Goal: Task Accomplishment & Management: Use online tool/utility

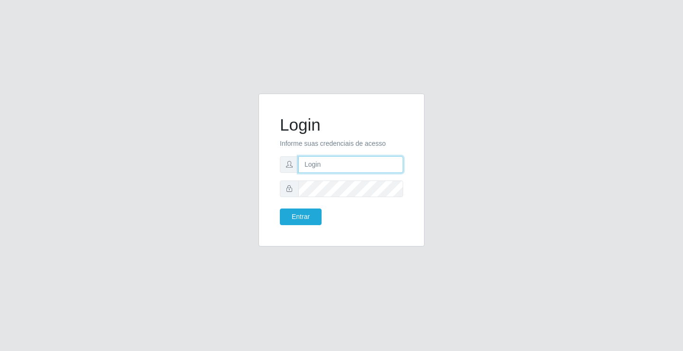
click at [325, 164] on input "text" at bounding box center [350, 164] width 105 height 17
type input "zivaneide@ideal"
click at [280, 208] on button "Entrar" at bounding box center [301, 216] width 42 height 17
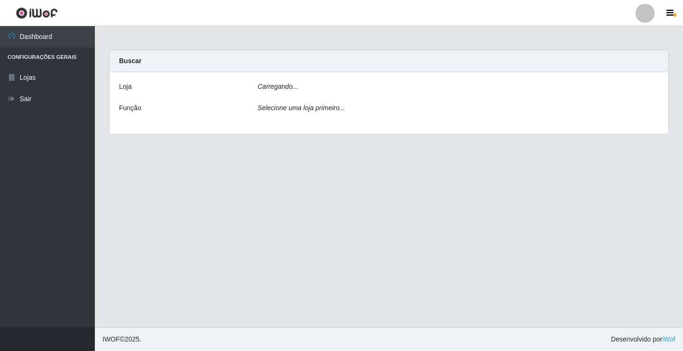
click at [301, 217] on main "Carregando... Buscar [PERSON_NAME]... Função Selecione uma loja primeiro..." at bounding box center [389, 176] width 588 height 301
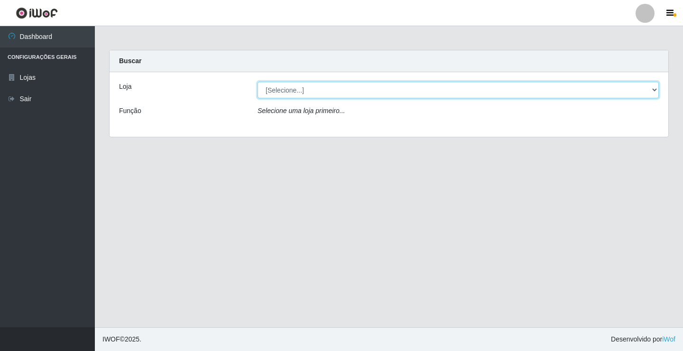
click at [655, 92] on select "[Selecione...] Ideal - Conceição" at bounding box center [458, 90] width 401 height 17
select select "231"
click at [258, 82] on select "[Selecione...] Ideal - Conceição" at bounding box center [458, 90] width 401 height 17
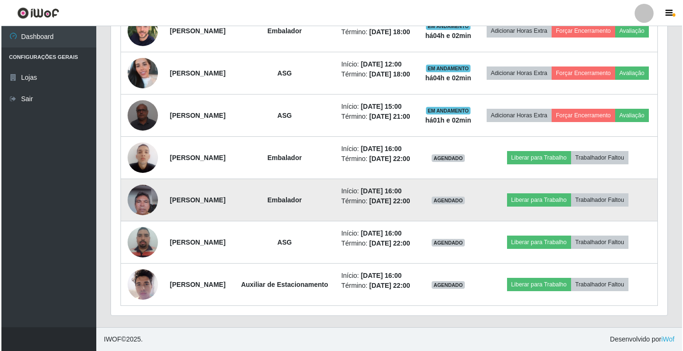
scroll to position [585, 0]
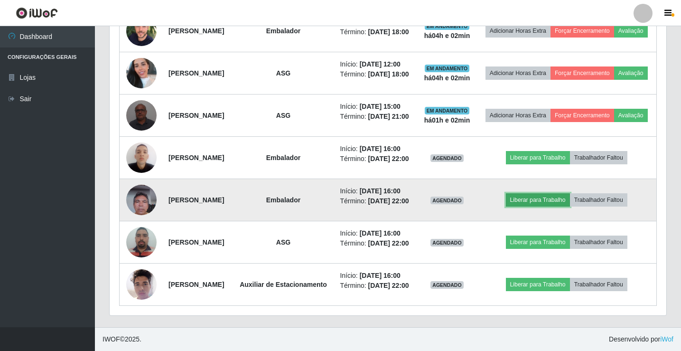
click at [542, 193] on button "Liberar para Trabalho" at bounding box center [538, 199] width 64 height 13
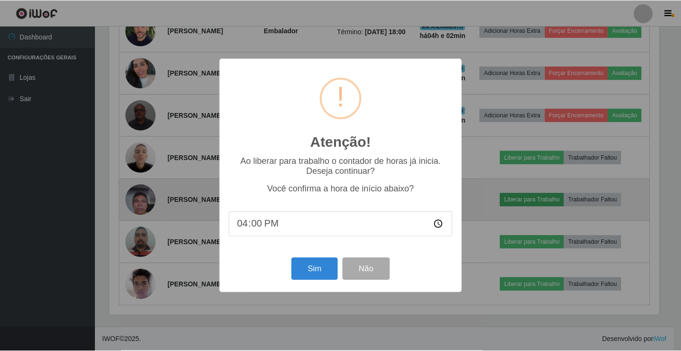
scroll to position [197, 552]
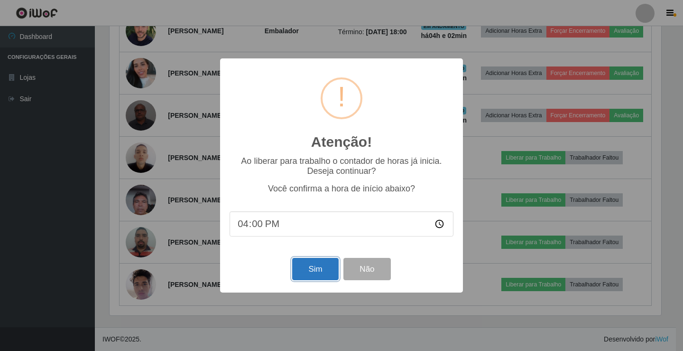
click at [305, 269] on button "Sim" at bounding box center [315, 269] width 46 height 22
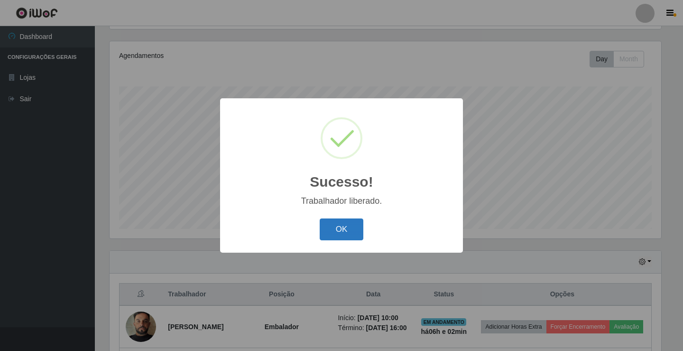
click at [352, 231] on button "OK" at bounding box center [342, 229] width 44 height 22
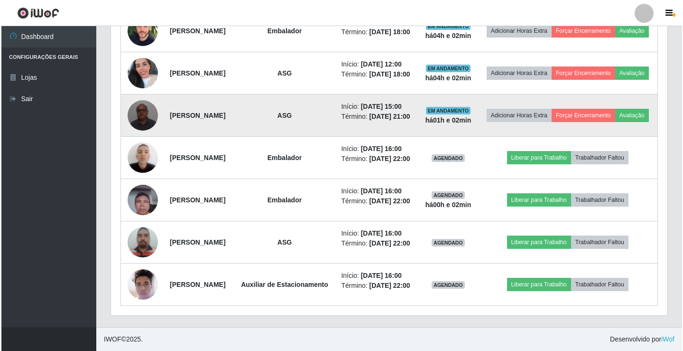
scroll to position [490, 0]
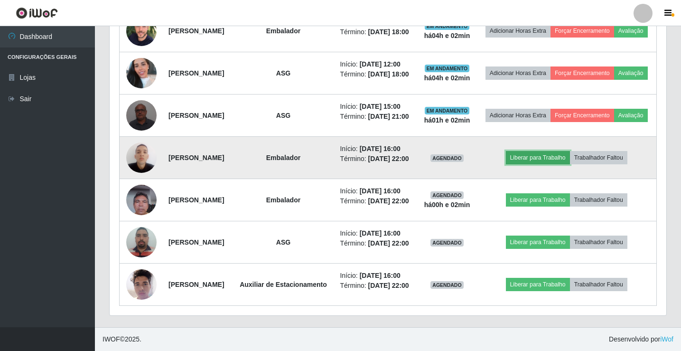
click at [555, 164] on button "Liberar para Trabalho" at bounding box center [538, 157] width 64 height 13
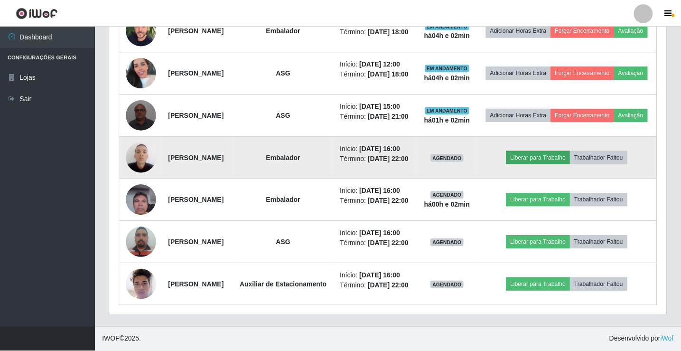
scroll to position [197, 552]
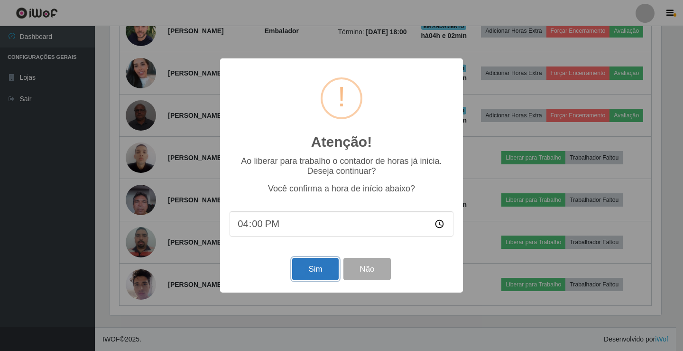
click at [327, 273] on button "Sim" at bounding box center [315, 269] width 46 height 22
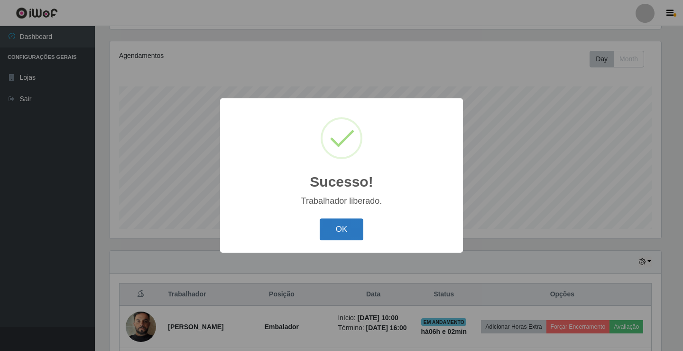
click at [345, 233] on button "OK" at bounding box center [342, 229] width 44 height 22
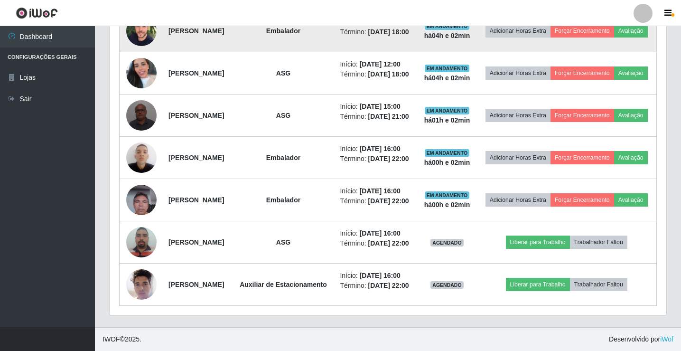
scroll to position [585, 0]
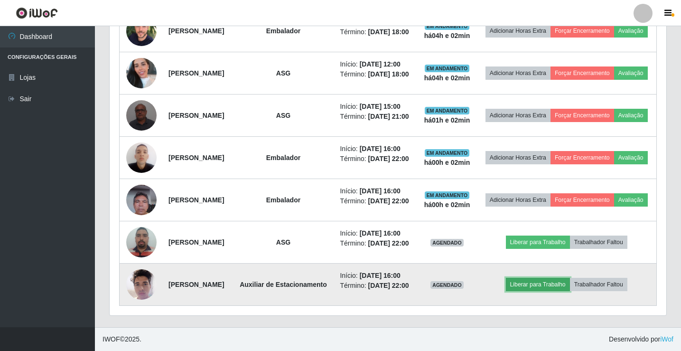
click at [554, 278] on button "Liberar para Trabalho" at bounding box center [538, 284] width 64 height 13
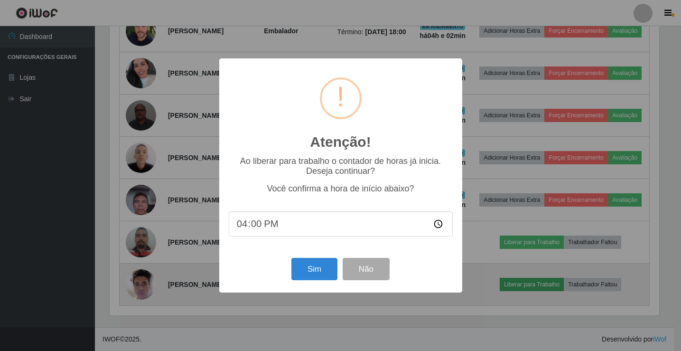
scroll to position [197, 552]
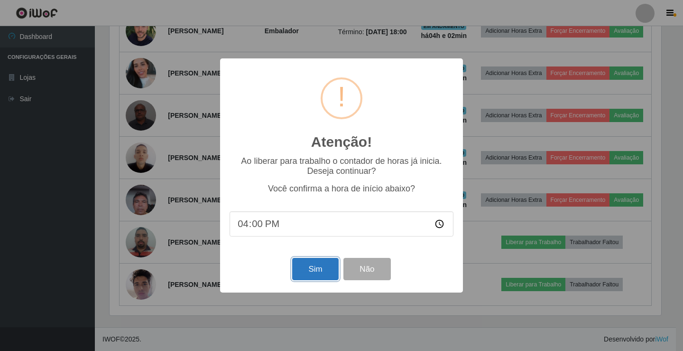
click at [331, 271] on button "Sim" at bounding box center [315, 269] width 46 height 22
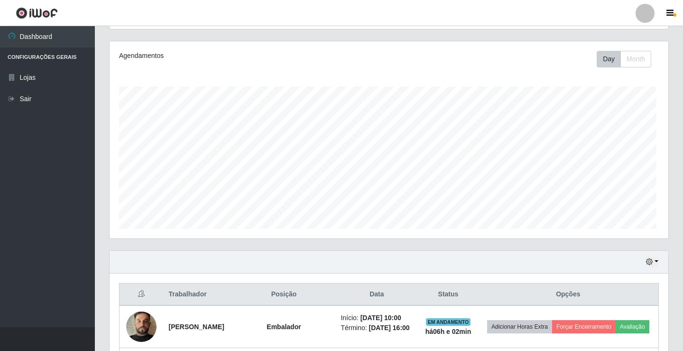
scroll to position [0, 0]
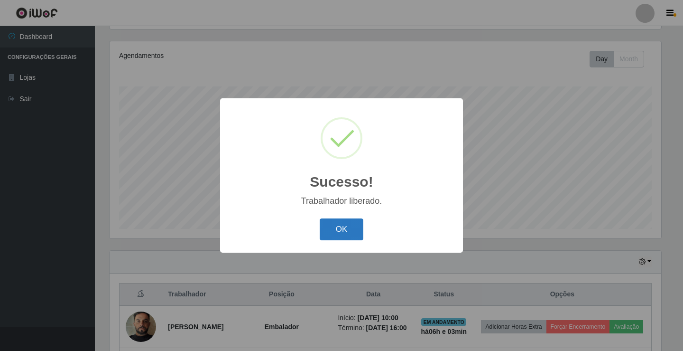
click at [349, 231] on button "OK" at bounding box center [342, 229] width 44 height 22
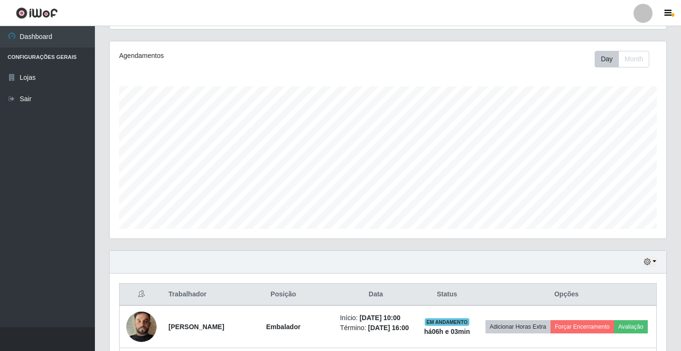
scroll to position [205, 0]
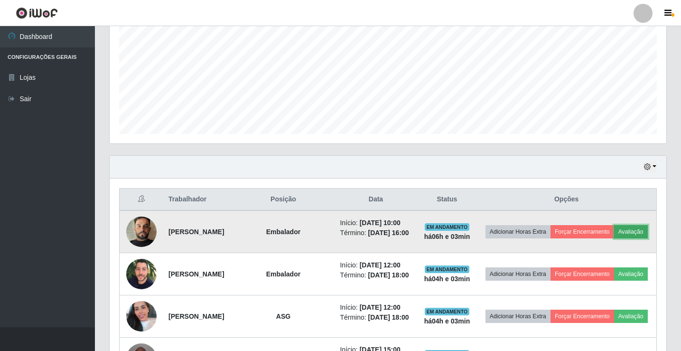
click at [614, 238] on button "Avaliação" at bounding box center [631, 231] width 34 height 13
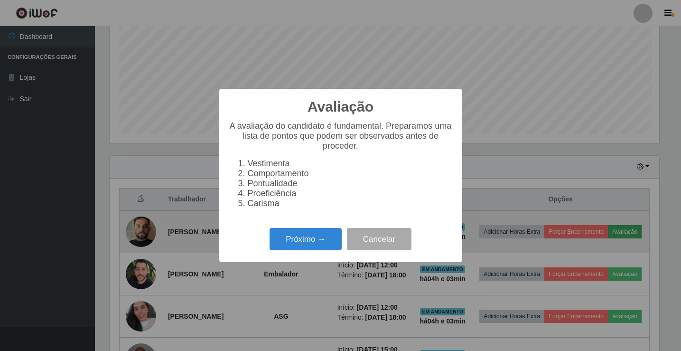
scroll to position [474194, 473839]
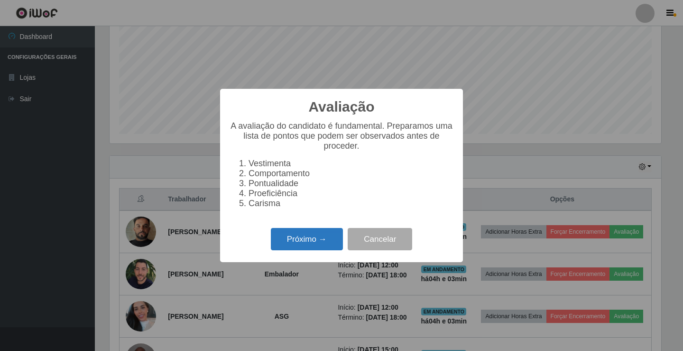
click at [321, 236] on button "Próximo →" at bounding box center [307, 239] width 72 height 22
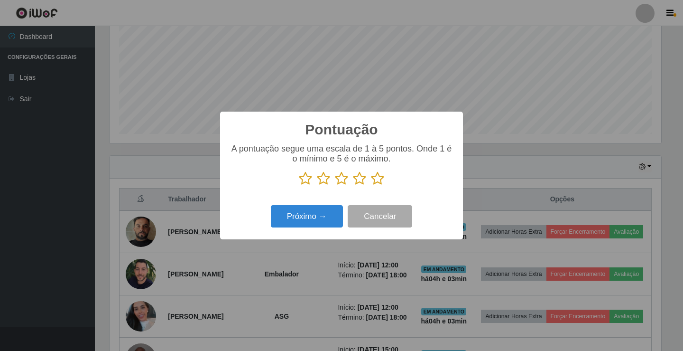
click at [359, 179] on icon at bounding box center [359, 178] width 13 height 14
click at [353, 185] on input "radio" at bounding box center [353, 185] width 0 height 0
click at [321, 217] on button "Próximo →" at bounding box center [307, 216] width 72 height 22
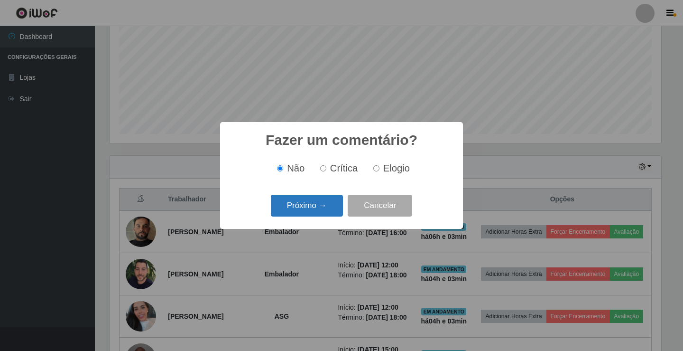
click at [320, 206] on button "Próximo →" at bounding box center [307, 206] width 72 height 22
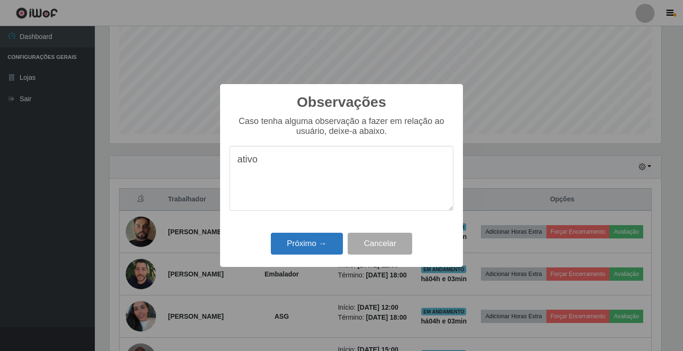
type textarea "ativo"
click at [317, 242] on button "Próximo →" at bounding box center [307, 243] width 72 height 22
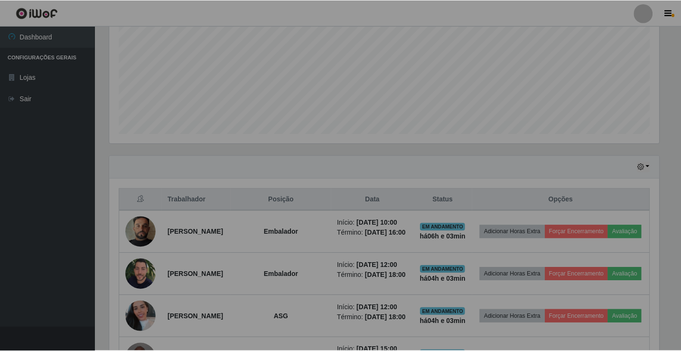
scroll to position [197, 556]
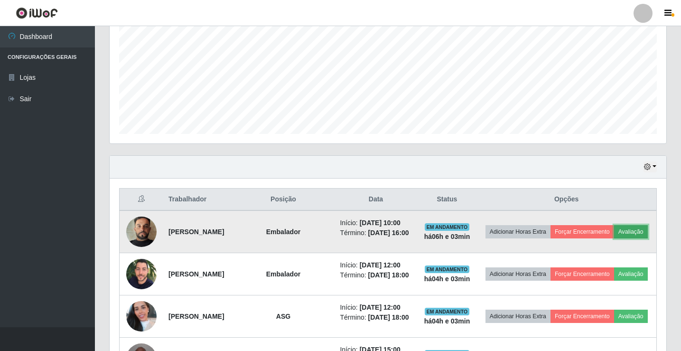
click at [614, 238] on button "Avaliação" at bounding box center [631, 231] width 34 height 13
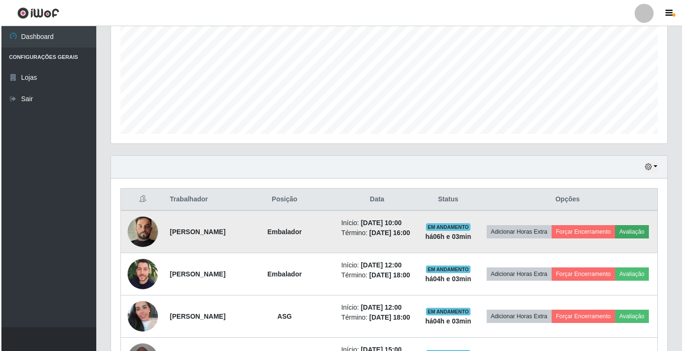
scroll to position [197, 552]
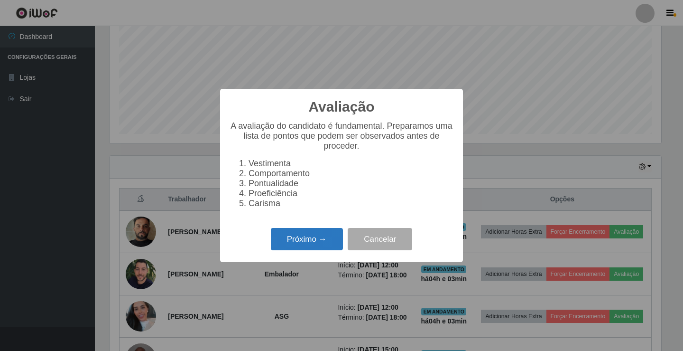
click at [307, 245] on button "Próximo →" at bounding box center [307, 239] width 72 height 22
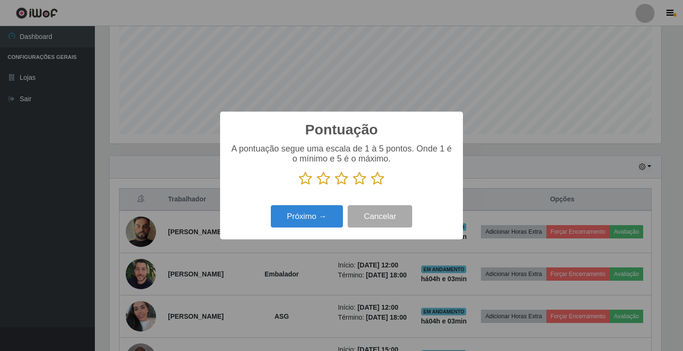
scroll to position [474194, 473839]
click at [361, 179] on icon at bounding box center [359, 178] width 13 height 14
click at [353, 185] on input "radio" at bounding box center [353, 185] width 0 height 0
click at [325, 210] on button "Próximo →" at bounding box center [307, 216] width 72 height 22
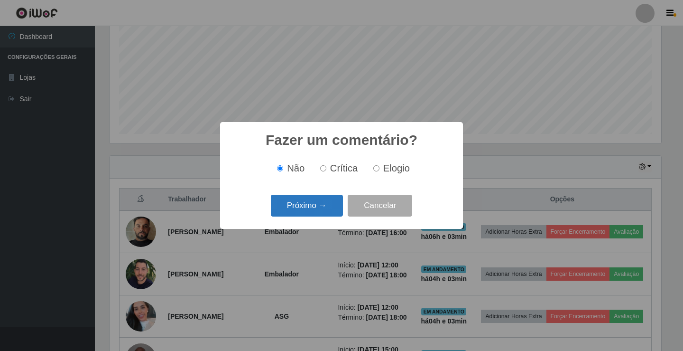
click at [329, 205] on button "Próximo →" at bounding box center [307, 206] width 72 height 22
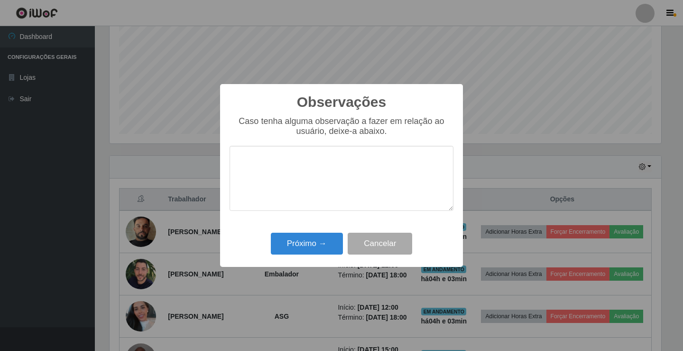
click at [333, 198] on textarea at bounding box center [342, 178] width 224 height 65
type textarea "ativo"
click at [320, 242] on button "Próximo →" at bounding box center [307, 243] width 72 height 22
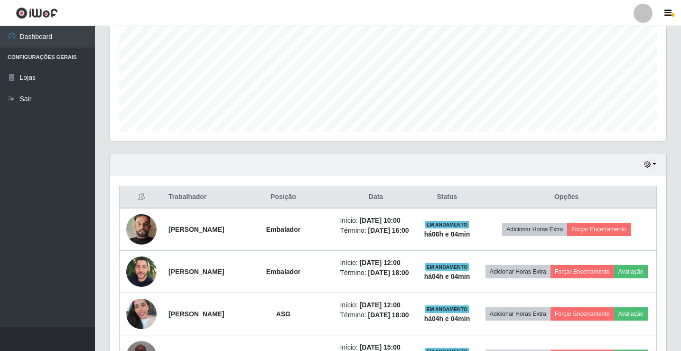
scroll to position [205, 0]
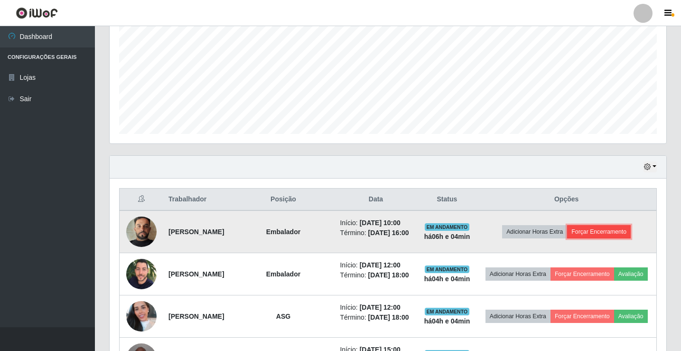
click at [609, 237] on button "Forçar Encerramento" at bounding box center [599, 231] width 64 height 13
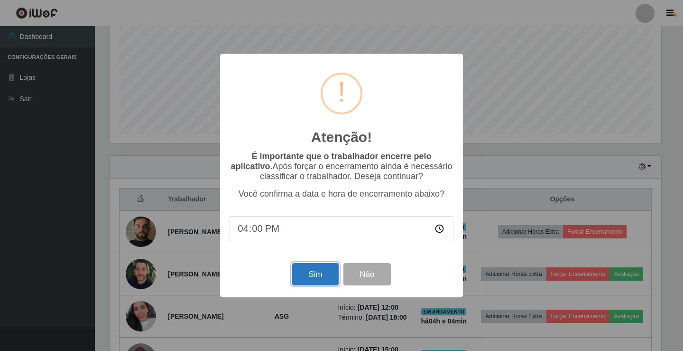
click at [310, 275] on button "Sim" at bounding box center [315, 274] width 46 height 22
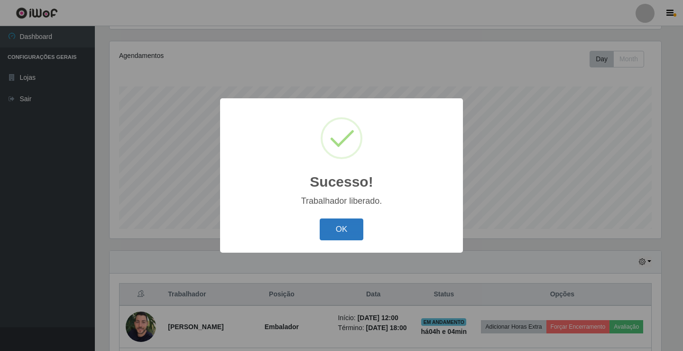
click at [334, 227] on button "OK" at bounding box center [342, 229] width 44 height 22
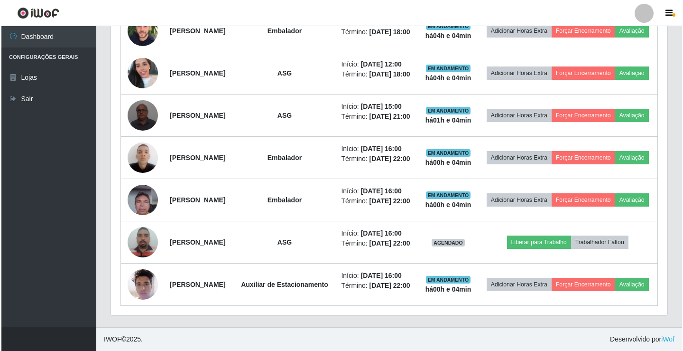
scroll to position [526, 0]
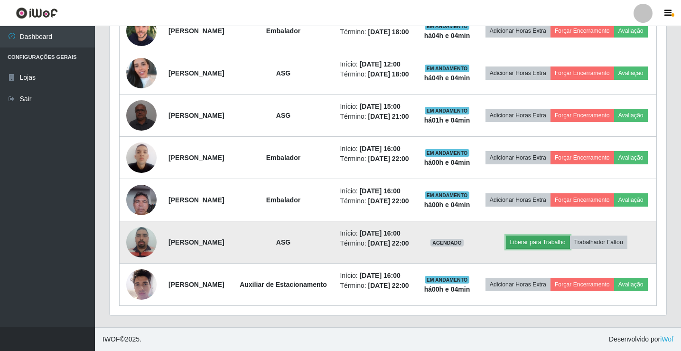
click at [541, 235] on button "Liberar para Trabalho" at bounding box center [538, 241] width 64 height 13
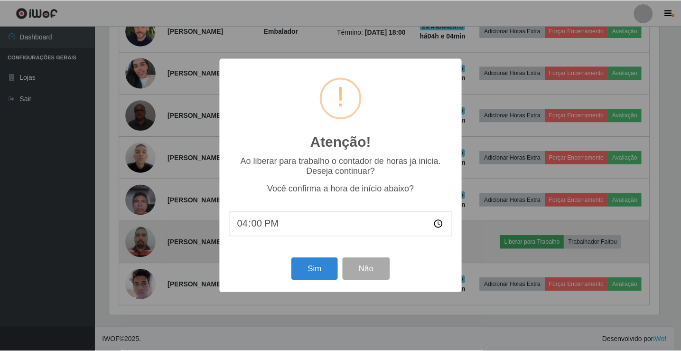
scroll to position [197, 552]
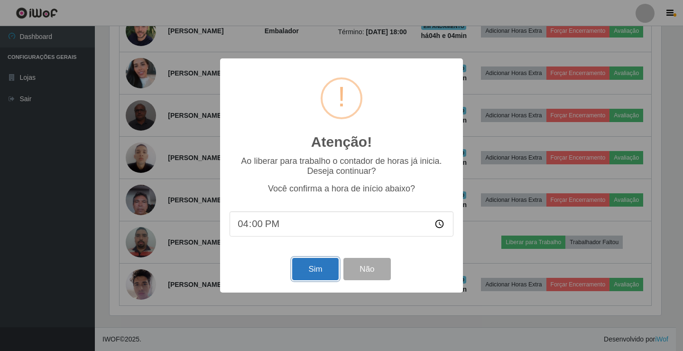
click at [323, 274] on button "Sim" at bounding box center [315, 269] width 46 height 22
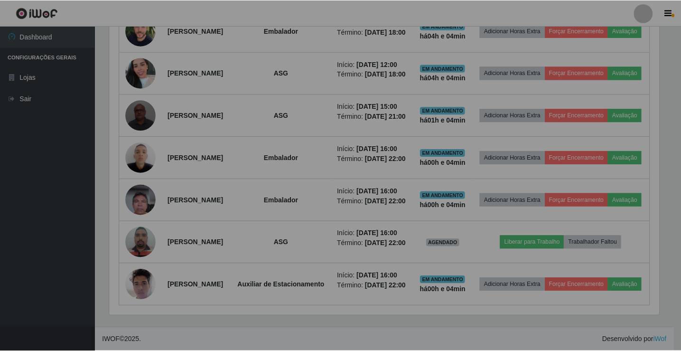
scroll to position [197, 556]
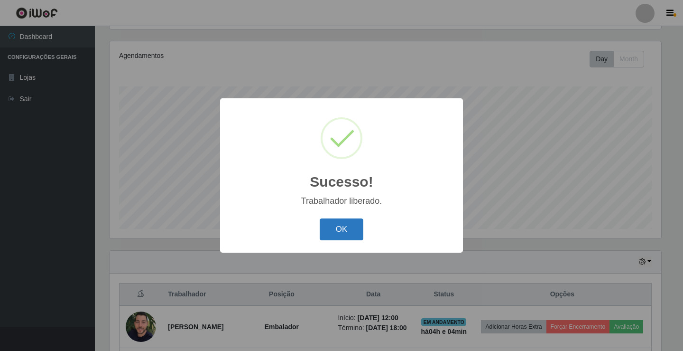
click at [332, 230] on button "OK" at bounding box center [342, 229] width 44 height 22
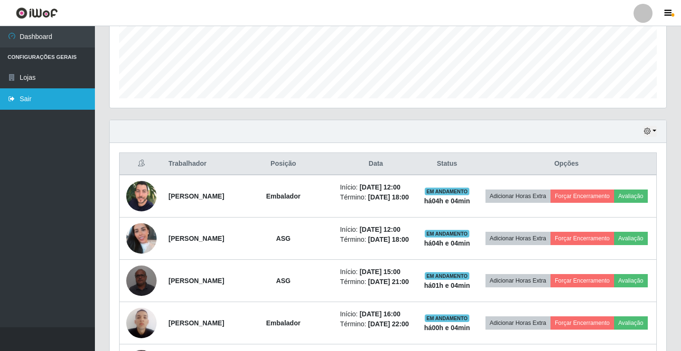
click at [40, 104] on link "Sair" at bounding box center [47, 98] width 95 height 21
